Goal: Task Accomplishment & Management: Use online tool/utility

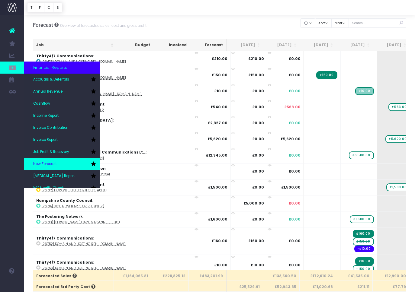
click at [41, 166] on span "New Forecast" at bounding box center [45, 163] width 24 height 5
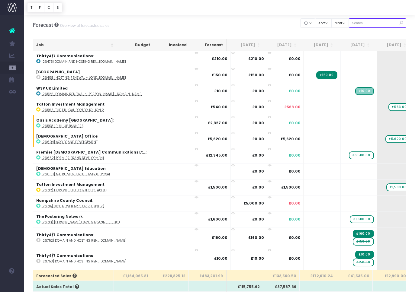
click at [371, 23] on input "text" at bounding box center [377, 22] width 58 height 9
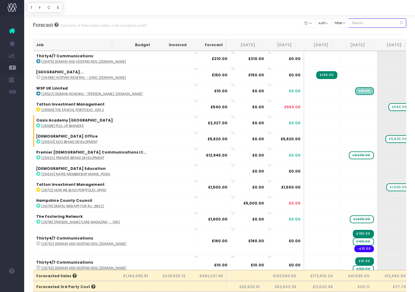
click at [368, 24] on input "text" at bounding box center [377, 22] width 58 height 9
paste input "28782"
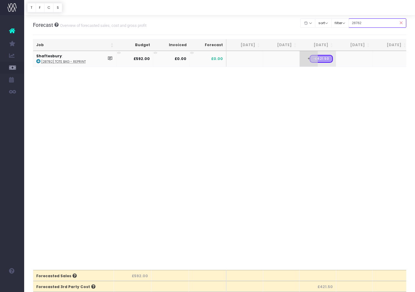
type input "28782"
click at [311, 60] on span "+" at bounding box center [308, 59] width 18 height 16
click at [270, 84] on body "Oh my... this is bad. [PERSON_NAME] wasn't able to load this page. Please conta…" at bounding box center [207, 146] width 415 height 292
